Goal: Task Accomplishment & Management: Manage account settings

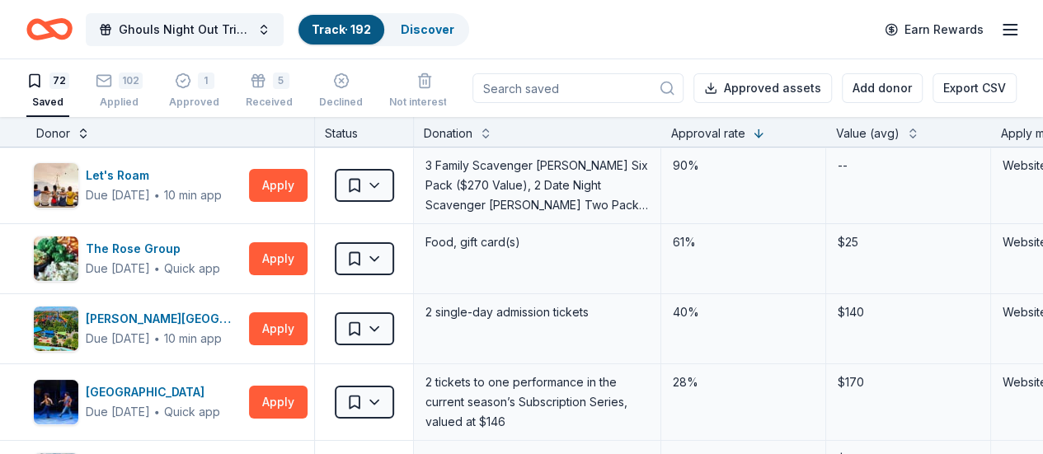
click at [90, 134] on button at bounding box center [83, 132] width 13 height 16
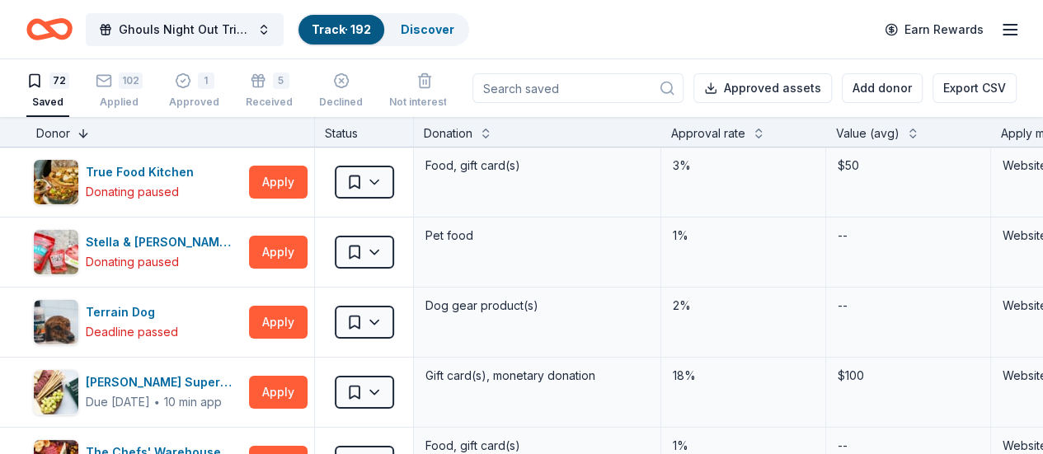
click at [90, 134] on button at bounding box center [83, 132] width 13 height 16
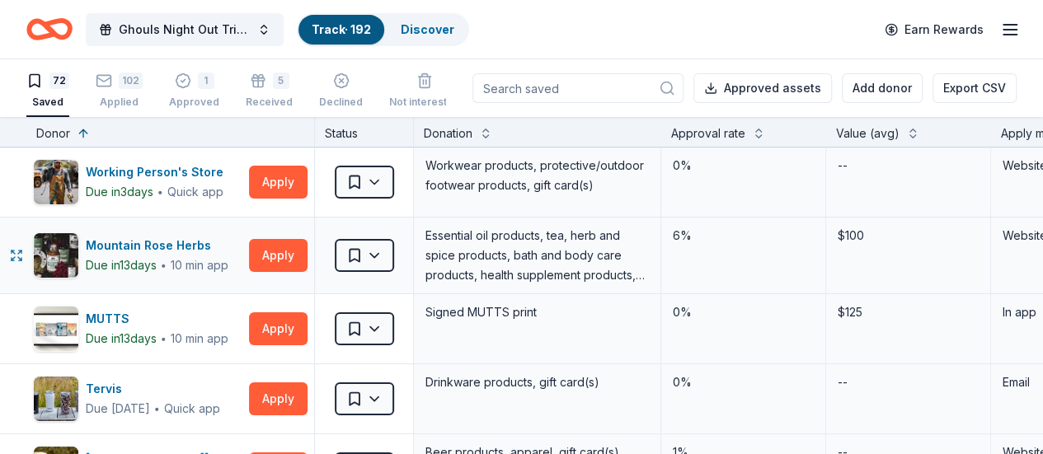
scroll to position [2, 2]
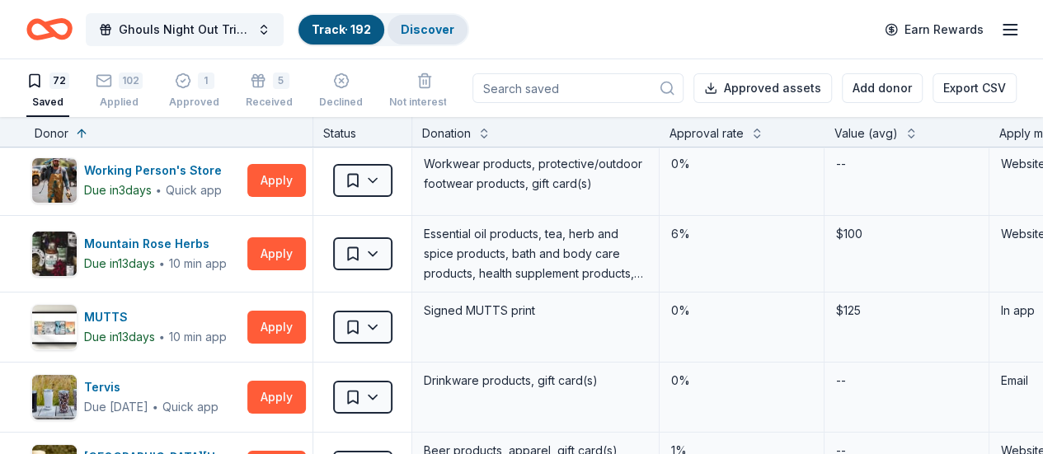
click at [436, 31] on link "Discover" at bounding box center [428, 29] width 54 height 14
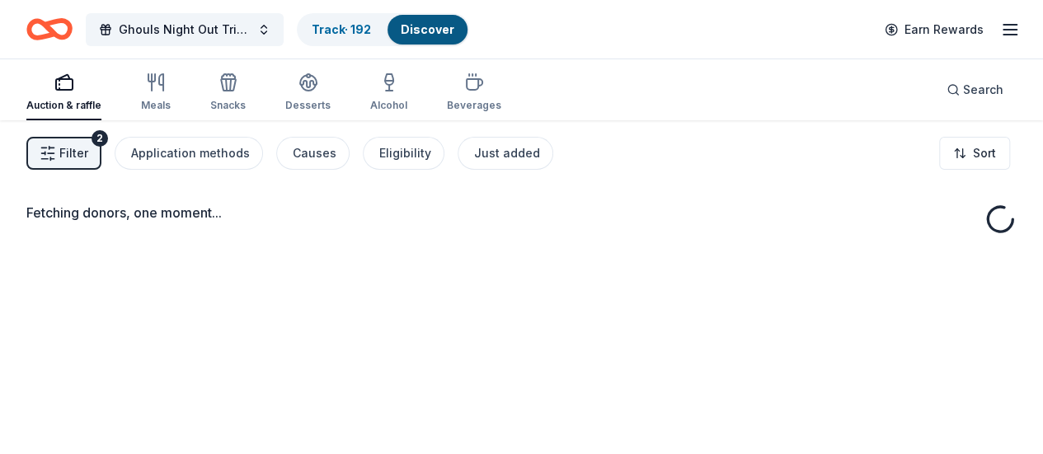
click at [88, 155] on span "Filter" at bounding box center [73, 154] width 29 height 20
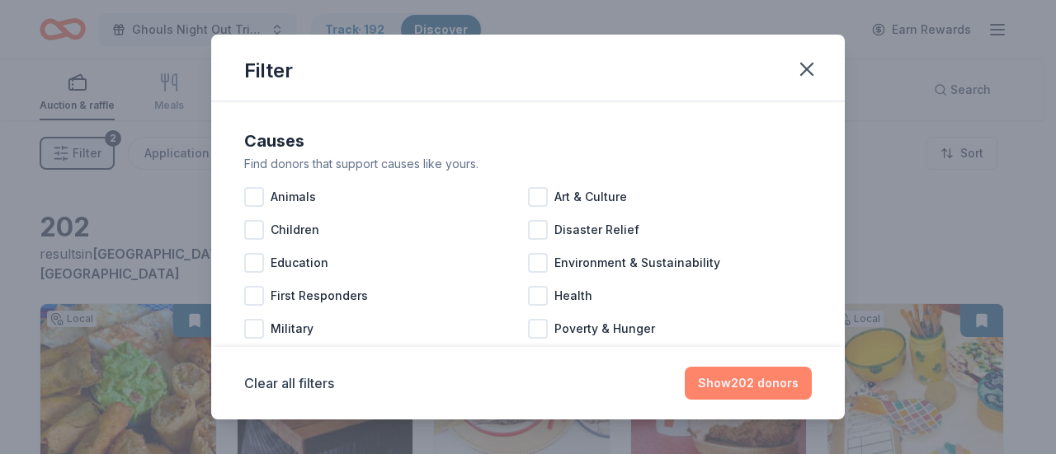
click at [740, 372] on button "Show 202 donors" at bounding box center [748, 383] width 127 height 33
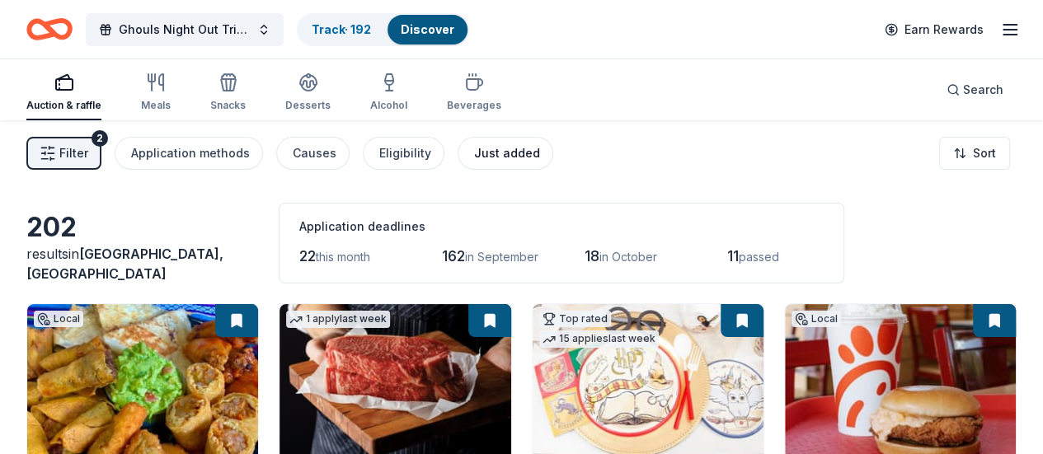
click at [468, 153] on button "Just added" at bounding box center [506, 153] width 96 height 33
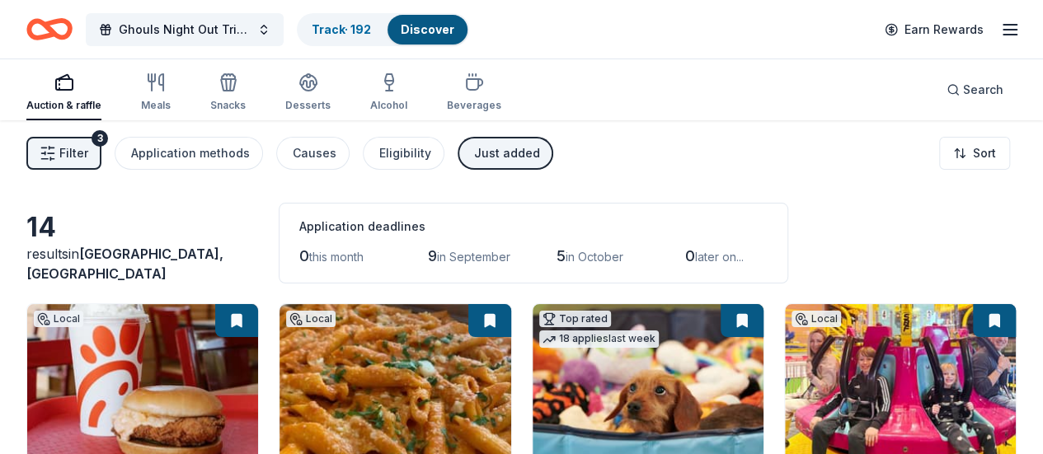
click at [500, 153] on div "Just added" at bounding box center [507, 154] width 66 height 20
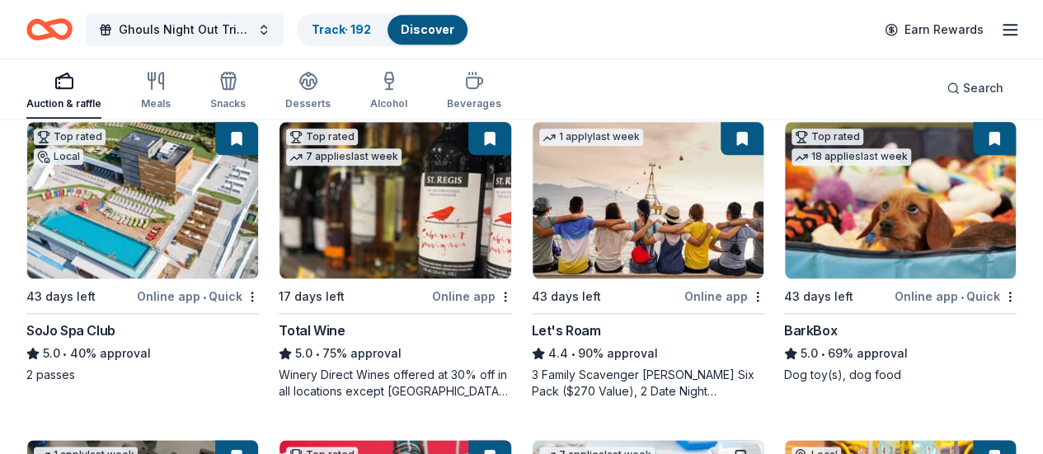
scroll to position [818, 0]
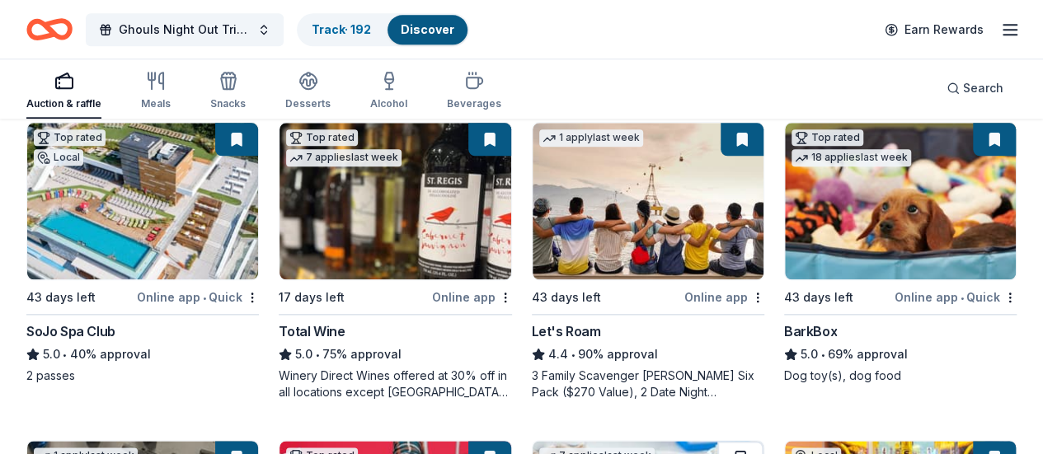
click at [764, 441] on button at bounding box center [741, 457] width 46 height 33
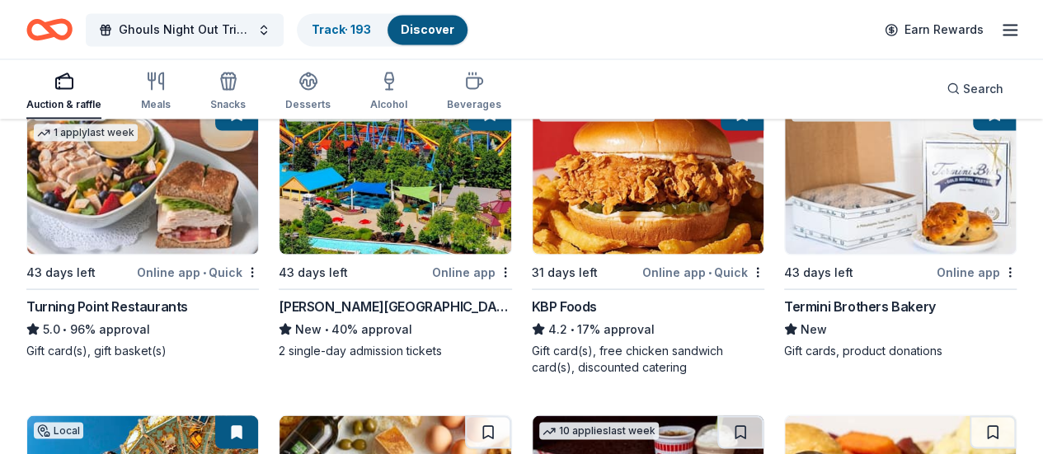
scroll to position [1481, 0]
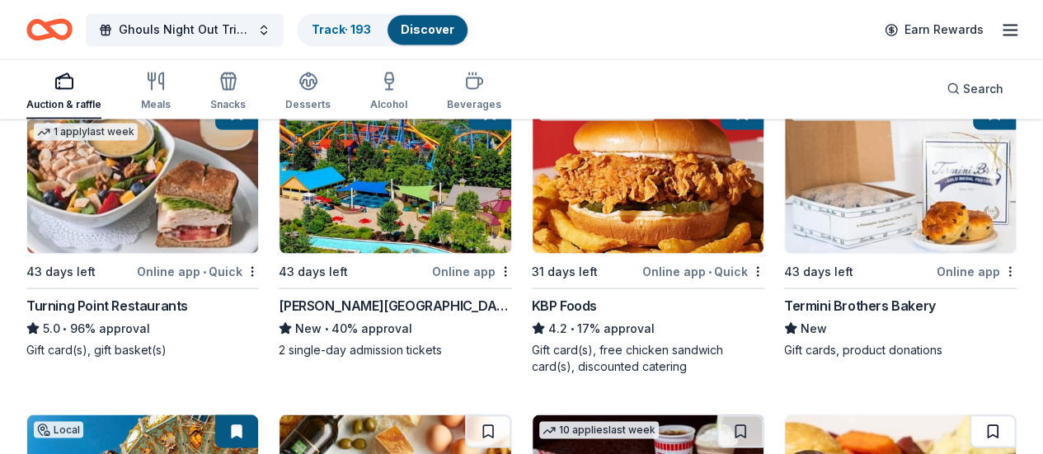
click at [970, 415] on button at bounding box center [993, 431] width 46 height 33
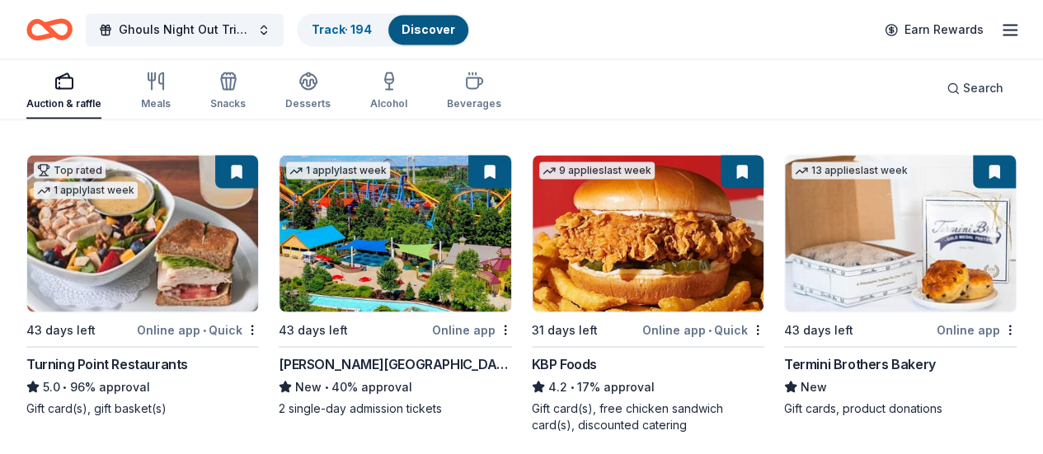
scroll to position [1414, 0]
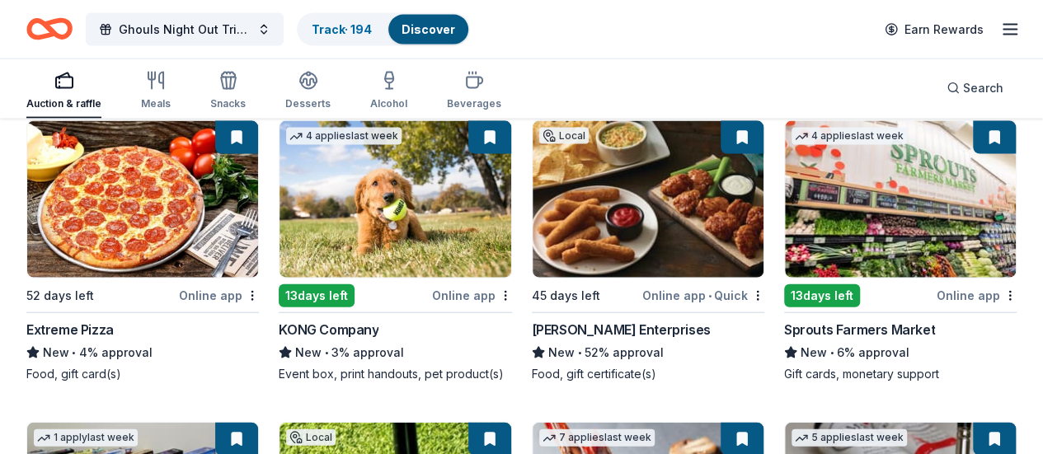
scroll to position [4910, 0]
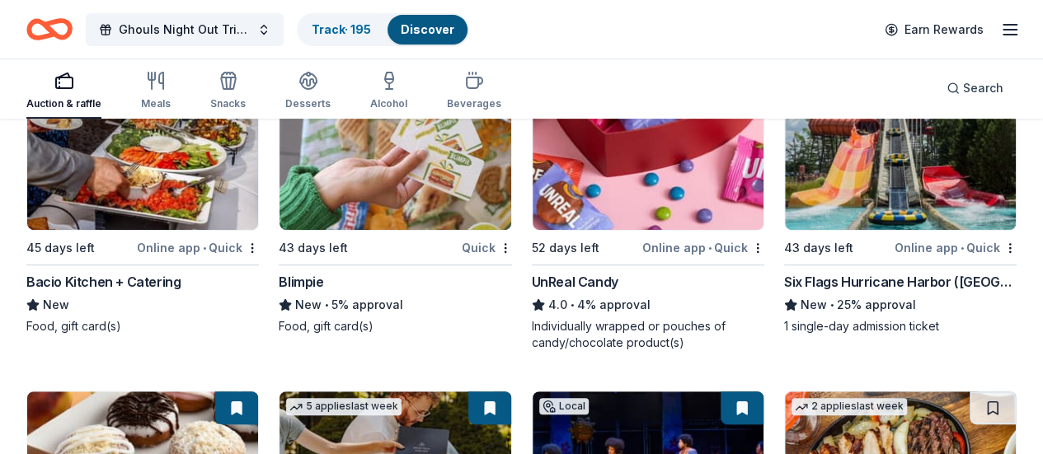
scroll to position [6516, 0]
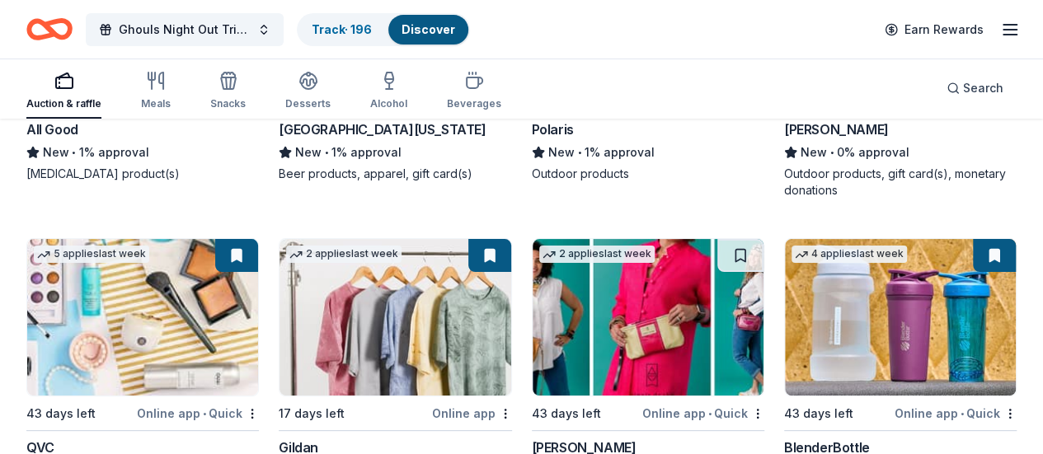
scroll to position [12787, 0]
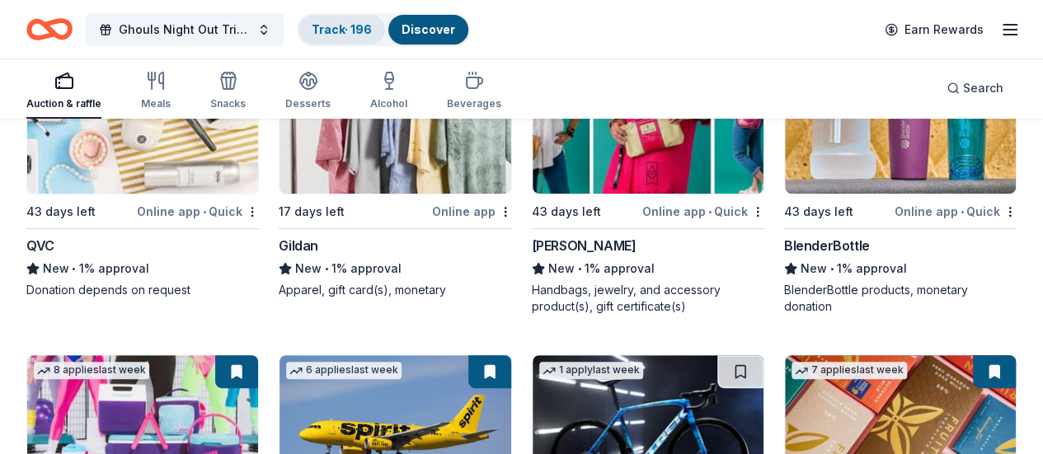
click at [335, 26] on link "Track · 196" at bounding box center [342, 29] width 60 height 14
click at [350, 27] on link "Track · 196" at bounding box center [342, 29] width 60 height 14
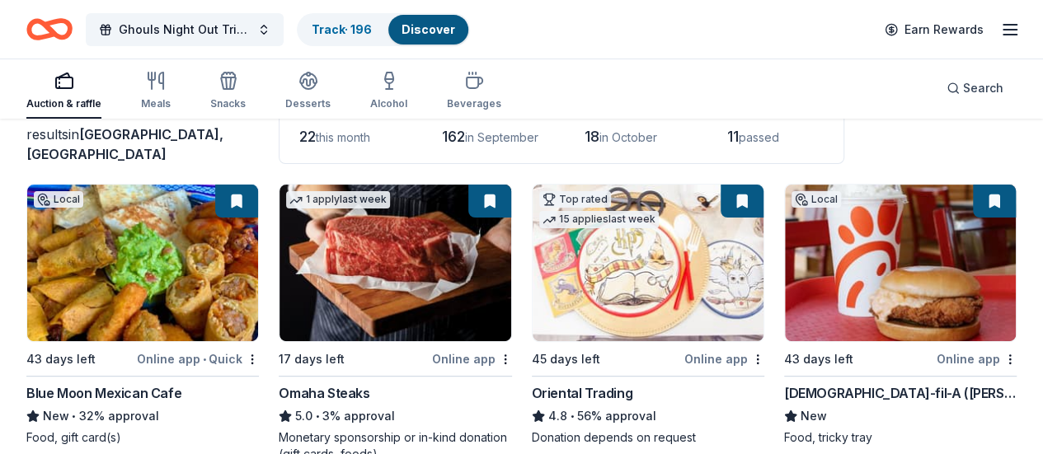
scroll to position [142, 0]
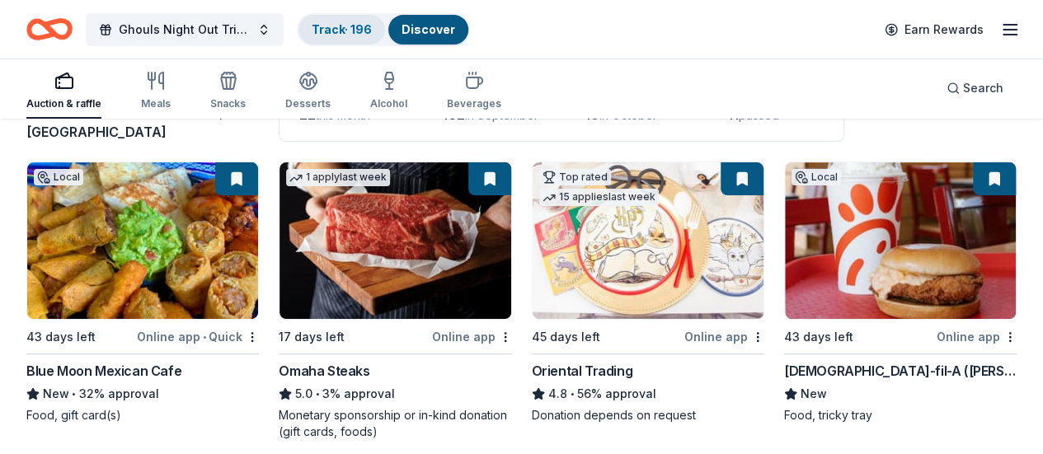
click at [326, 35] on link "Track · 196" at bounding box center [342, 29] width 60 height 14
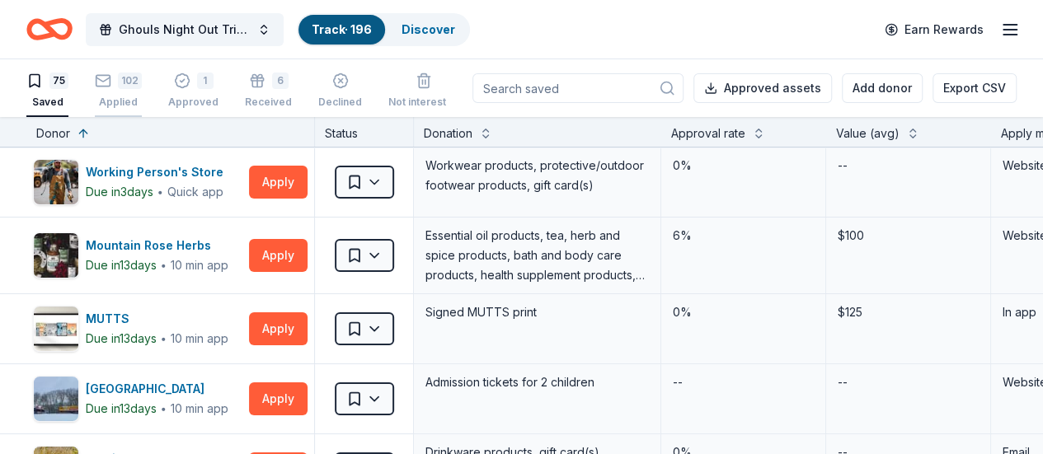
click at [111, 85] on rect "button" at bounding box center [103, 80] width 14 height 11
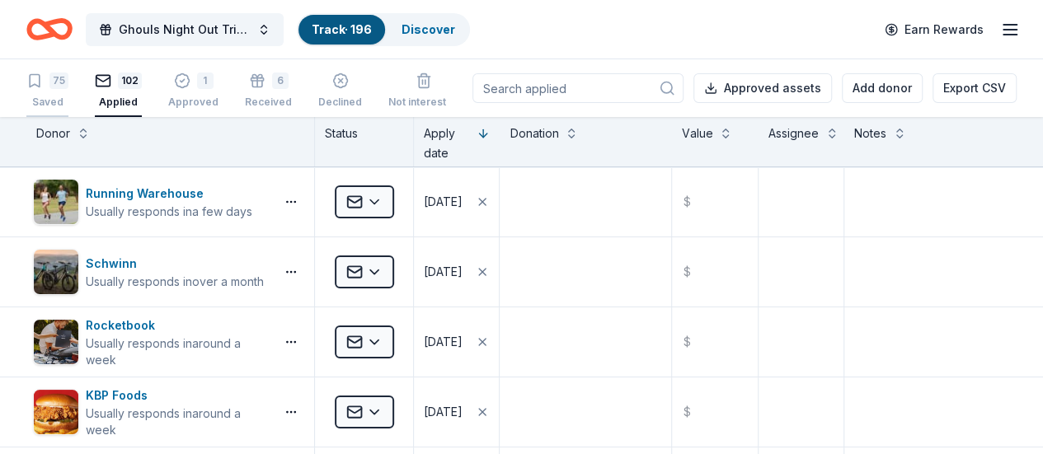
click at [68, 90] on div "75 Saved" at bounding box center [47, 91] width 42 height 36
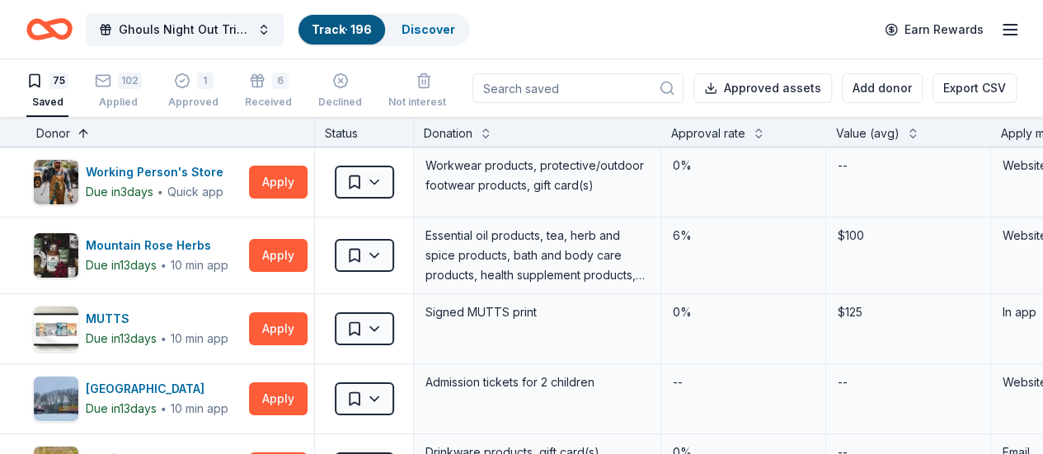
click at [90, 138] on button at bounding box center [83, 132] width 13 height 16
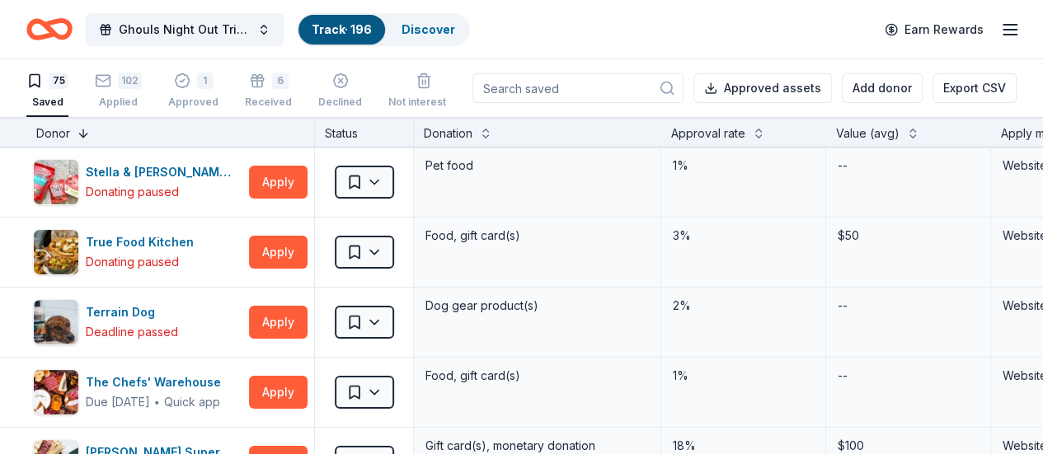
click at [90, 138] on button at bounding box center [83, 132] width 13 height 16
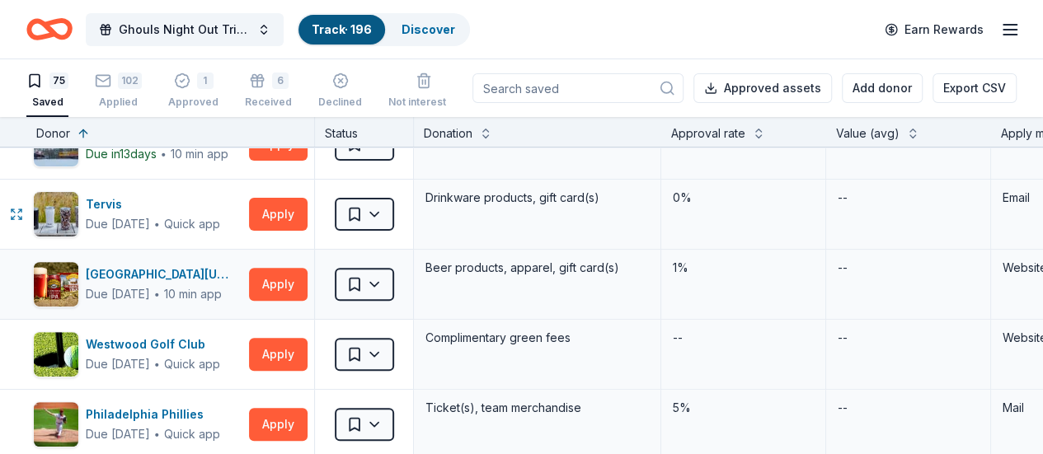
scroll to position [256, 0]
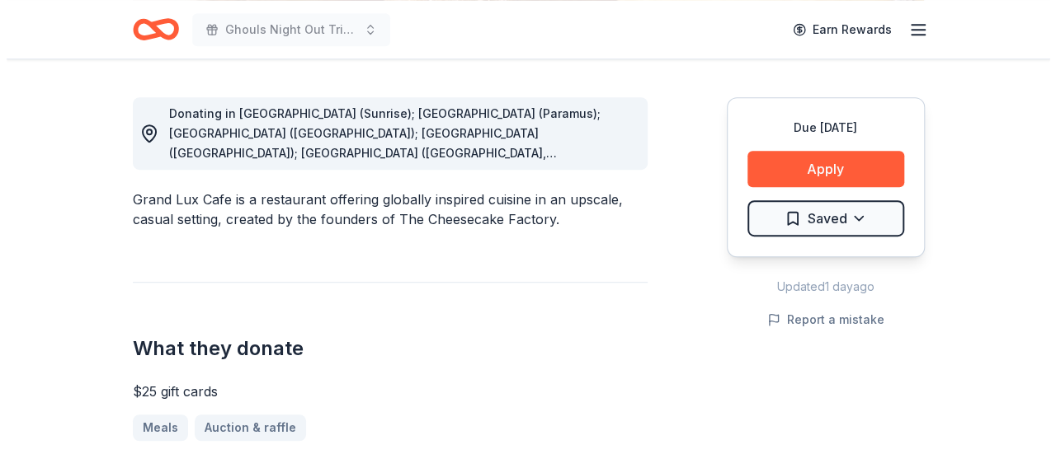
scroll to position [445, 0]
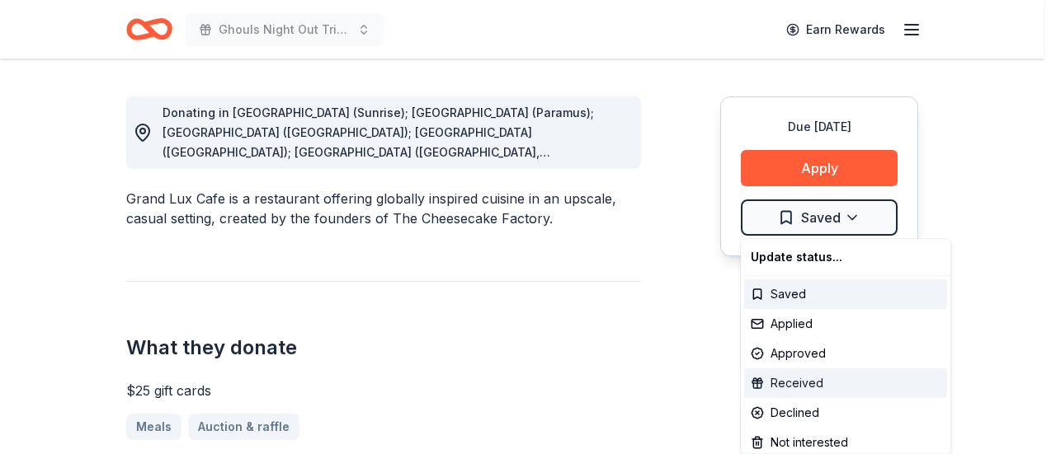
click at [818, 388] on div "Received" at bounding box center [845, 384] width 203 height 30
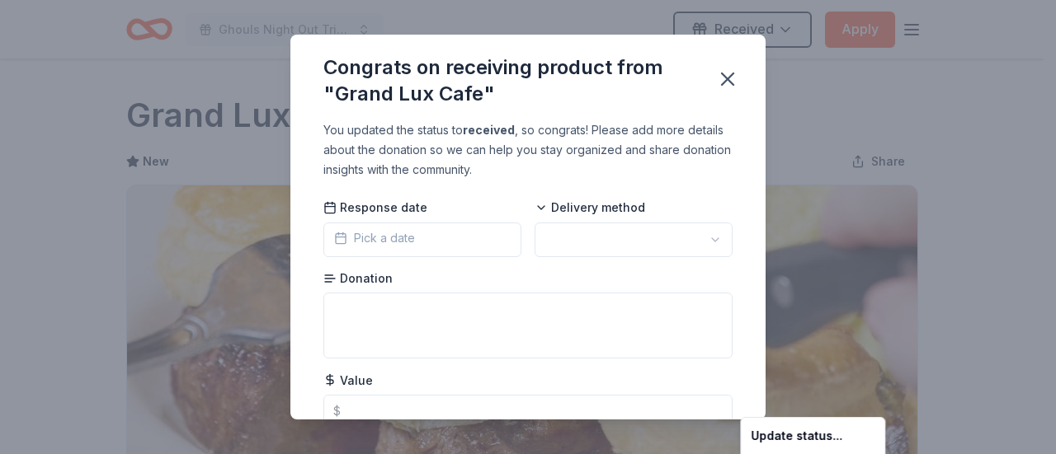
scroll to position [0, 0]
click at [520, 314] on html "Ghouls Night Out Tricky Tray Received Apply Due in 43 days Share Grand Lux Cafe…" at bounding box center [528, 227] width 1056 height 454
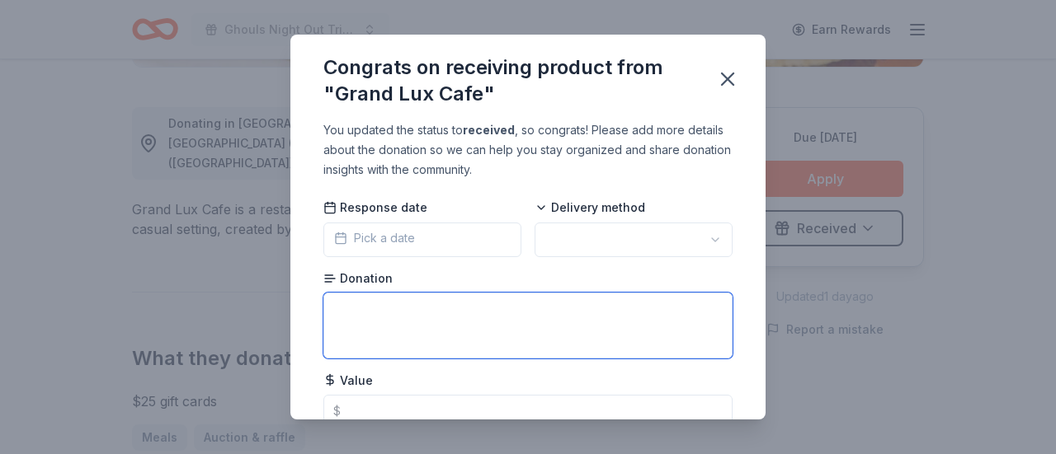
click at [430, 314] on textarea at bounding box center [527, 326] width 409 height 66
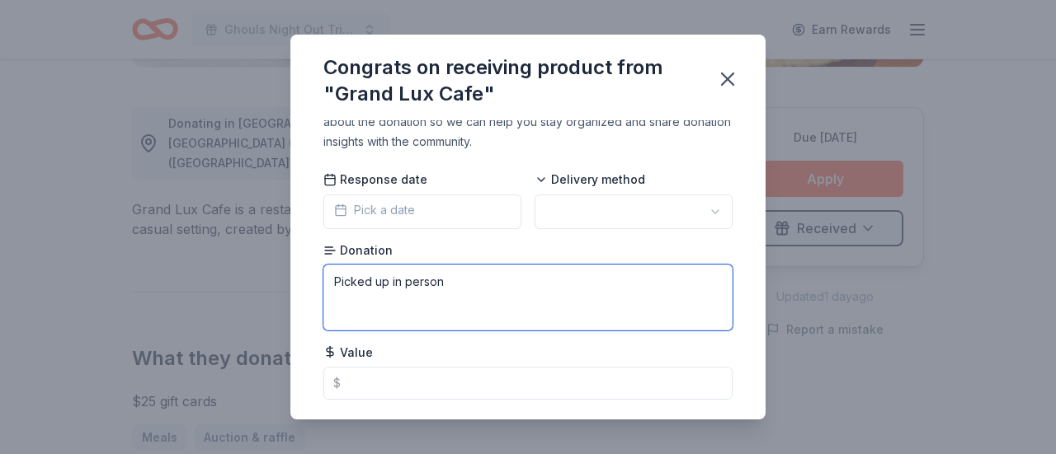
scroll to position [30, 0]
type textarea "Picked up in person"
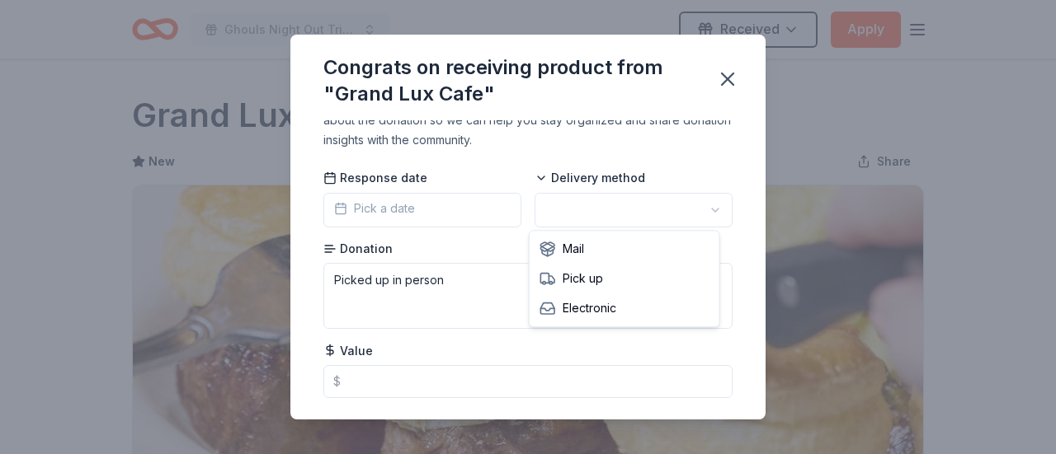
scroll to position [0, 0]
click at [616, 216] on html "Ghouls Night Out Tricky Tray Received Apply Due in 43 days Share Grand Lux Cafe…" at bounding box center [528, 227] width 1056 height 454
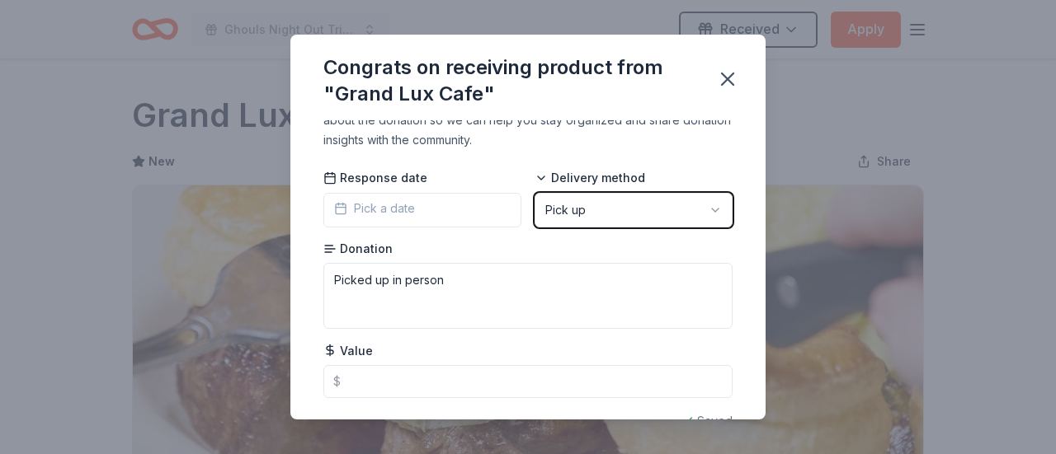
scroll to position [67, 0]
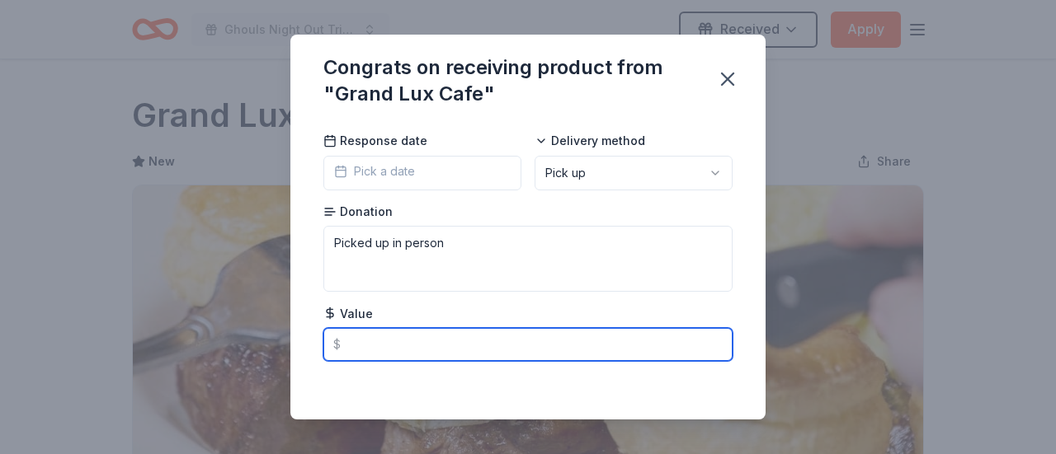
click at [456, 349] on input "text" at bounding box center [527, 344] width 409 height 33
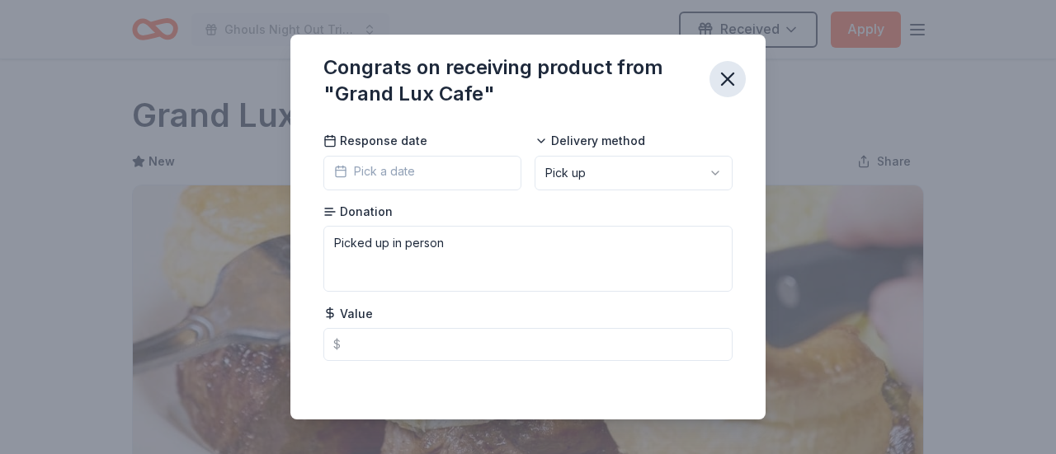
click at [732, 81] on icon "button" at bounding box center [727, 79] width 23 height 23
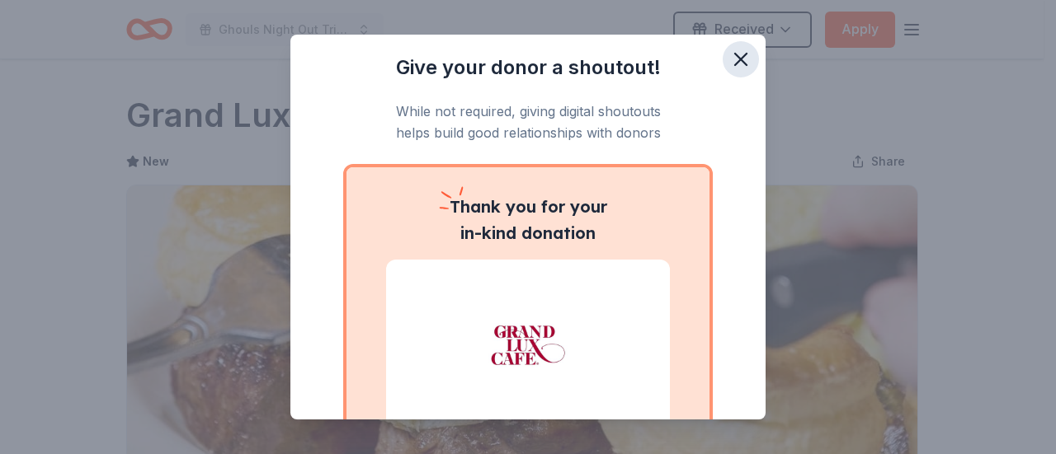
click at [735, 58] on icon "button" at bounding box center [741, 60] width 12 height 12
